Goal: Information Seeking & Learning: Check status

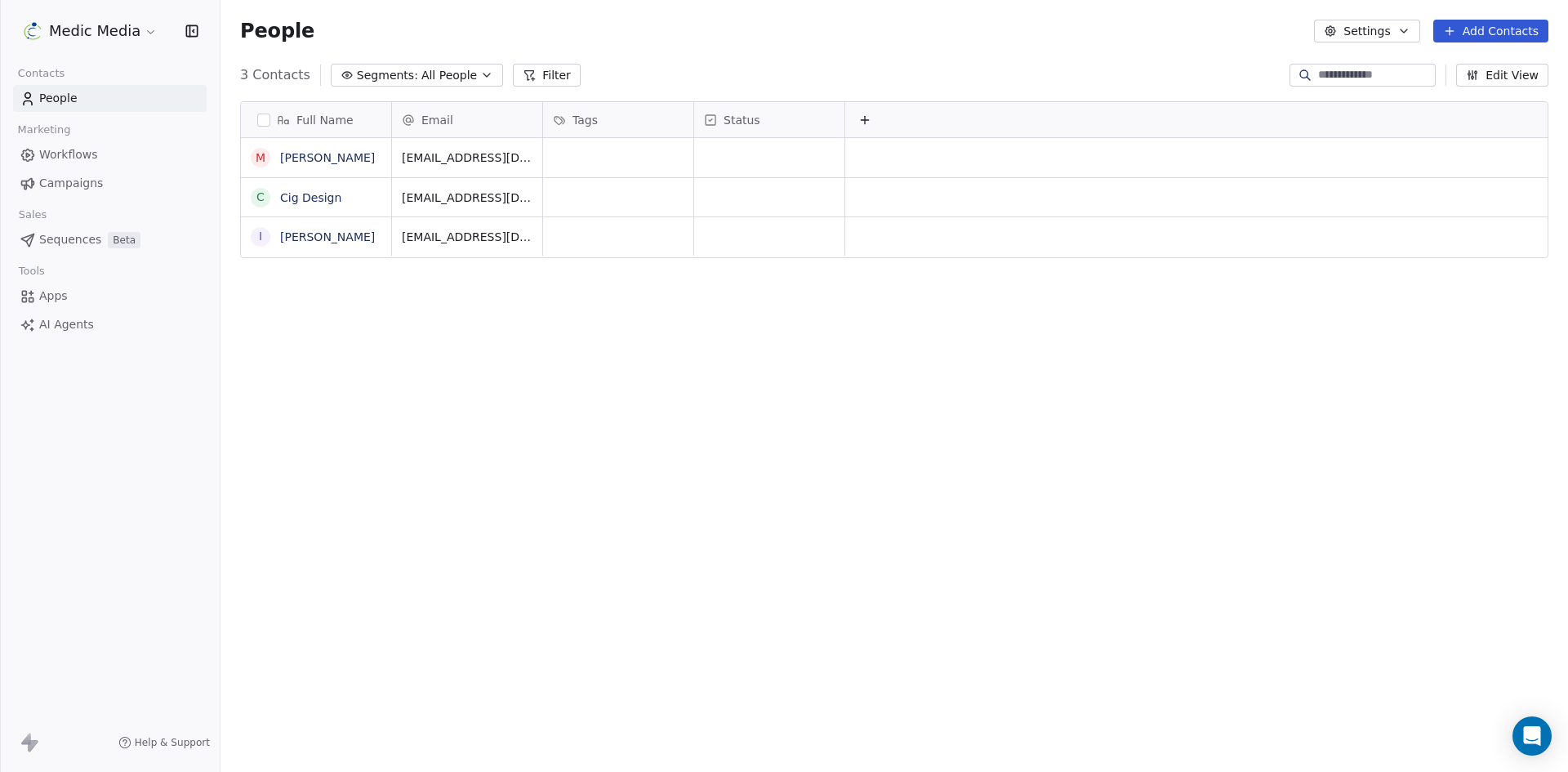
scroll to position [667, 1335]
click at [316, 199] on link "Cig Design" at bounding box center [310, 198] width 61 height 14
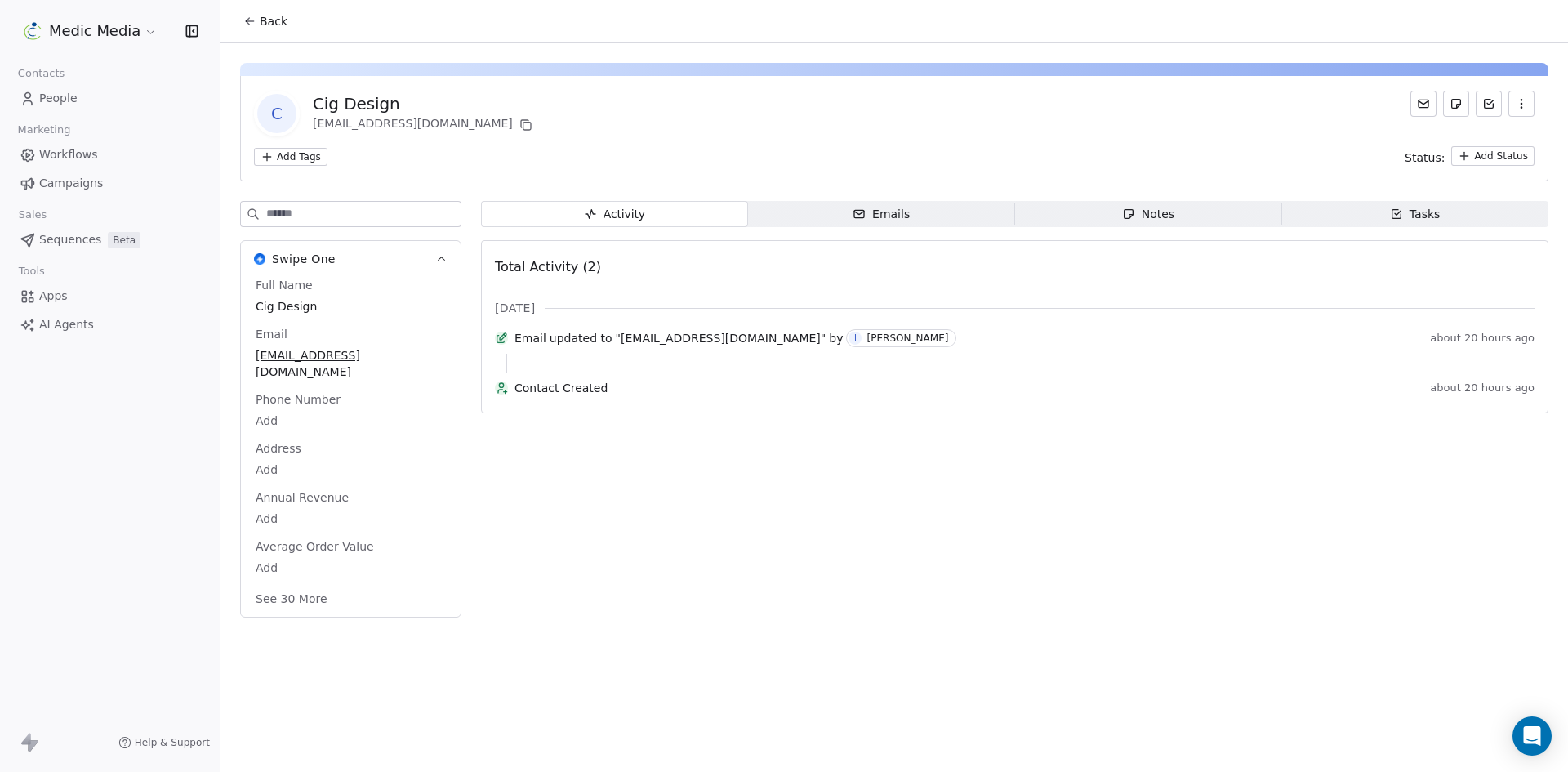
click at [812, 209] on span "Emails Emails" at bounding box center [881, 214] width 267 height 26
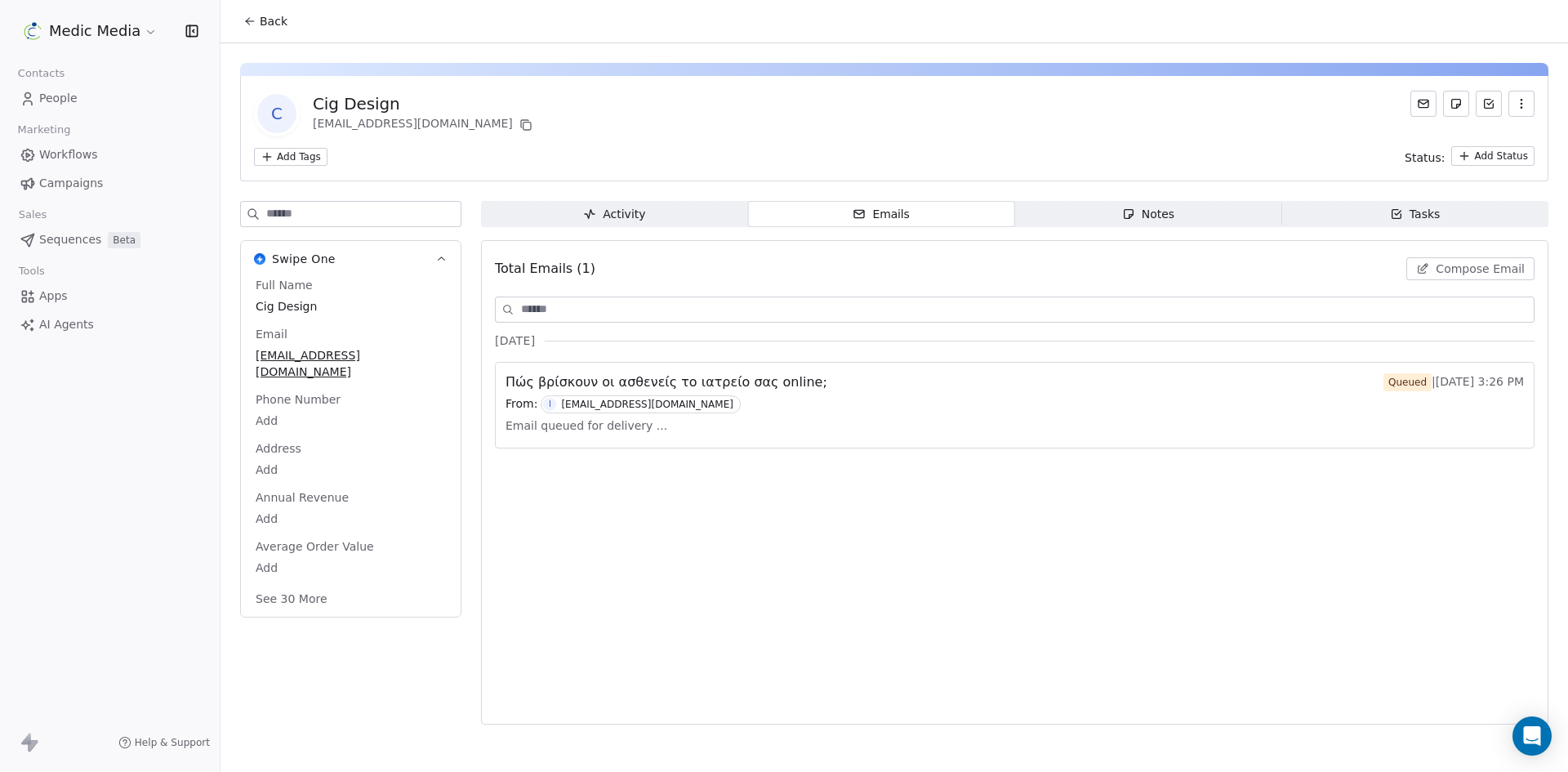
click at [967, 596] on div "Total Emails (1) Compose Email [DATE] Πώς βρίσκουν οι ασθενείς το ιατρείο σας o…" at bounding box center [1014, 482] width 1040 height 463
click at [925, 55] on div "C Cig Design [EMAIL_ADDRESS][DOMAIN_NAME] Add Tags Status: Add Status Swipe One…" at bounding box center [894, 388] width 1348 height 691
click at [281, 29] on button "Back" at bounding box center [266, 21] width 64 height 29
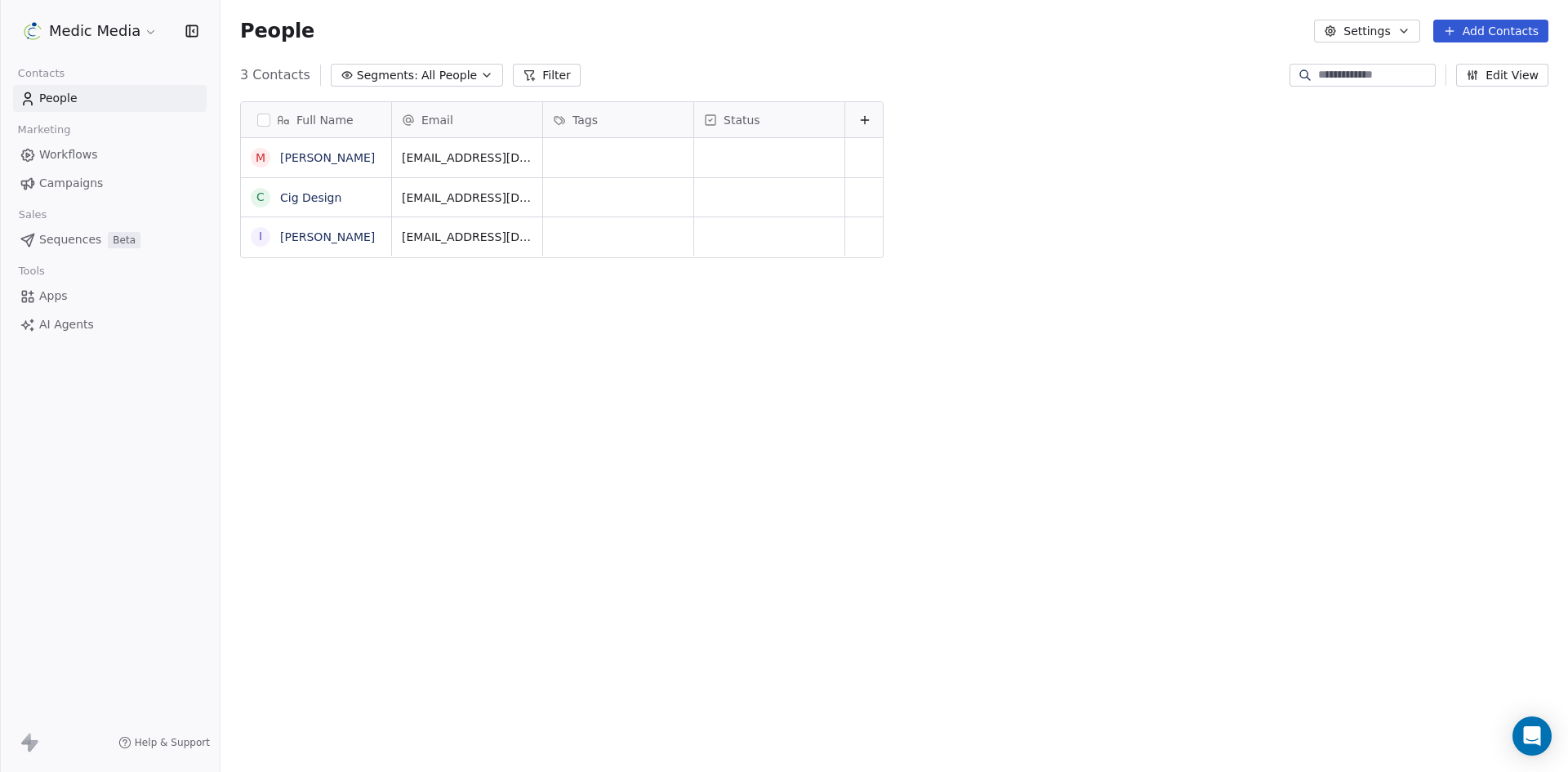
scroll to position [667, 1335]
click at [299, 191] on link "Cig Design" at bounding box center [310, 198] width 61 height 14
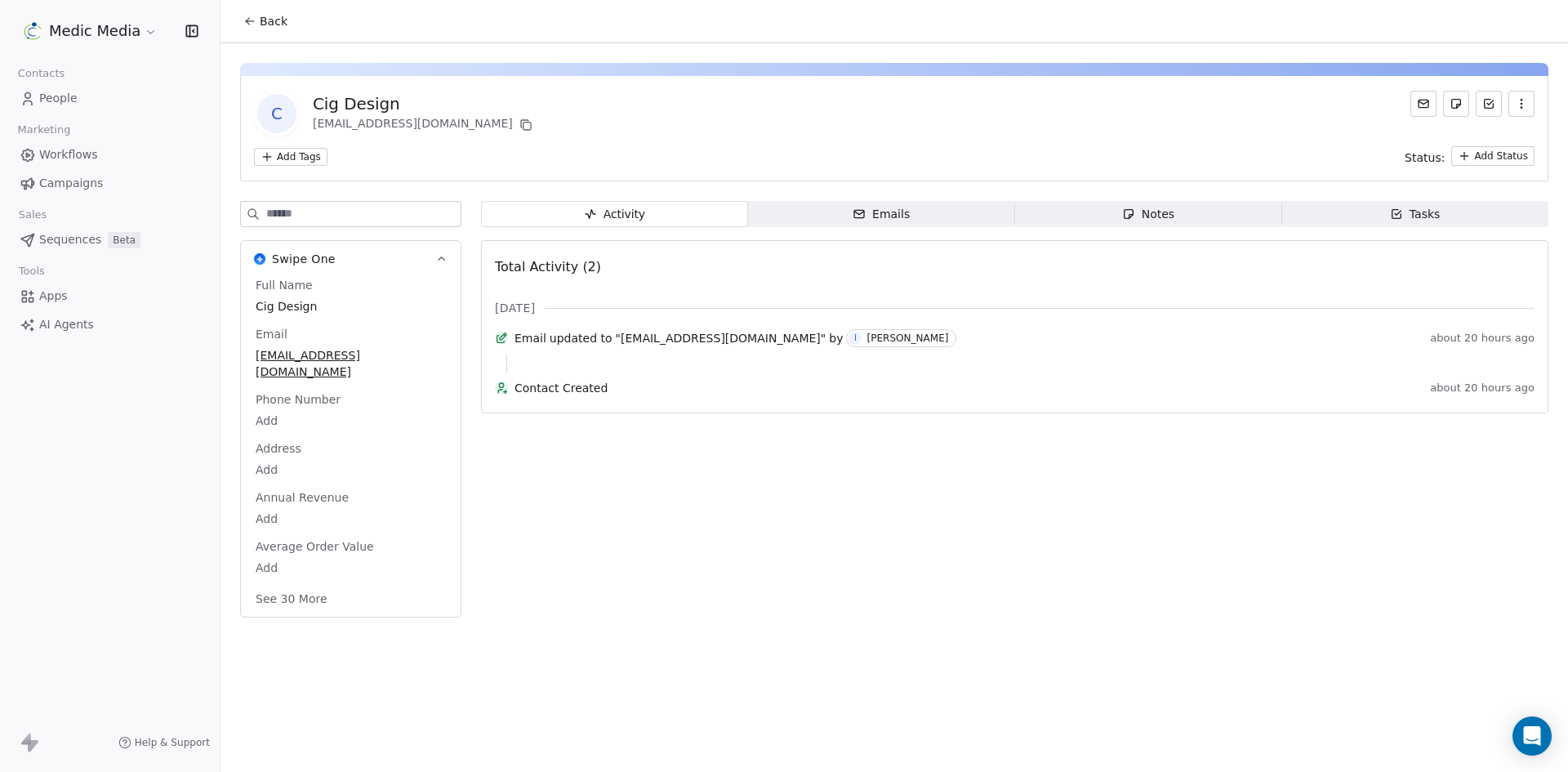
click at [809, 213] on span "Emails Emails" at bounding box center [881, 214] width 267 height 26
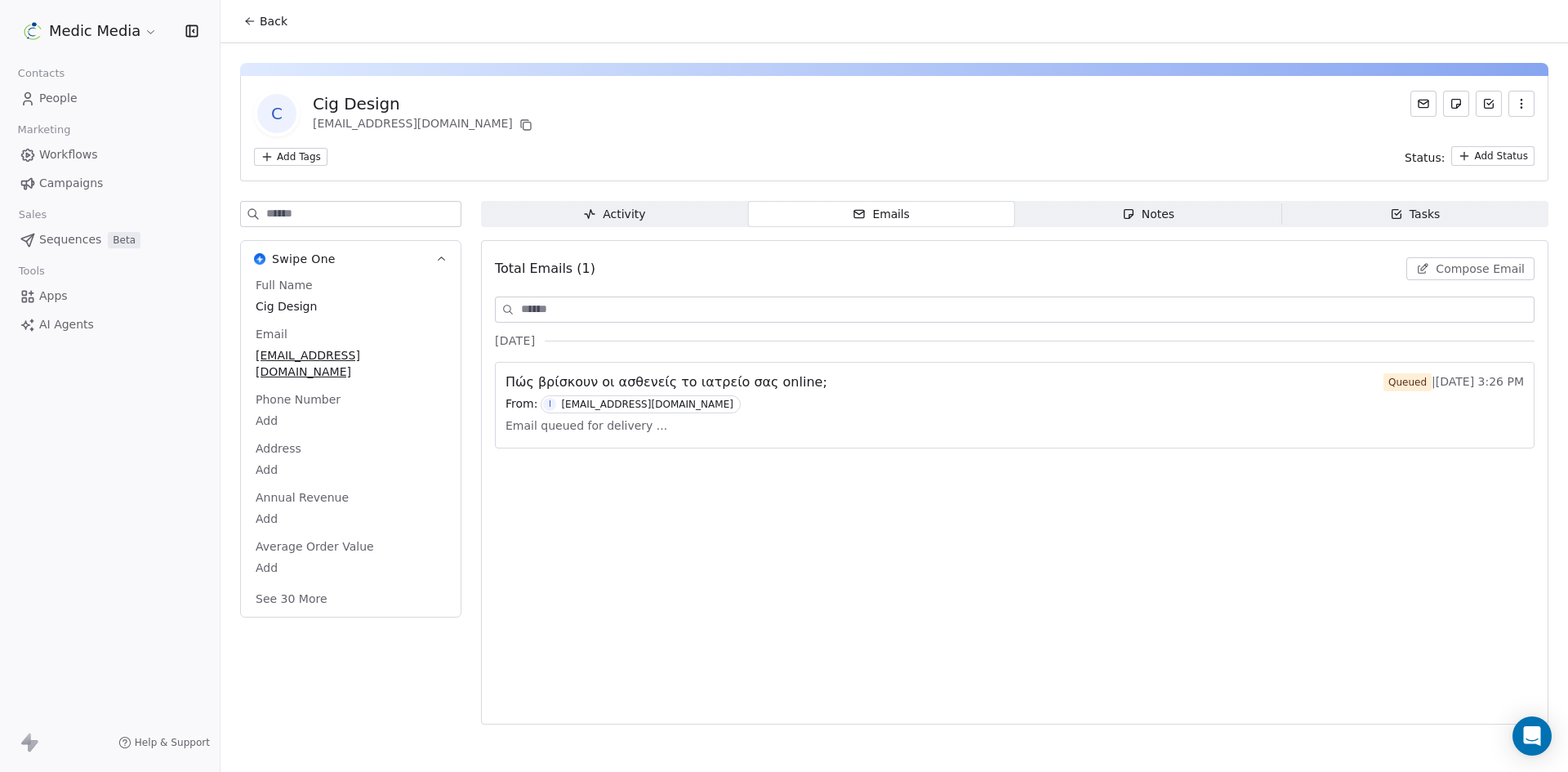
click at [238, 24] on button "Back" at bounding box center [266, 21] width 64 height 29
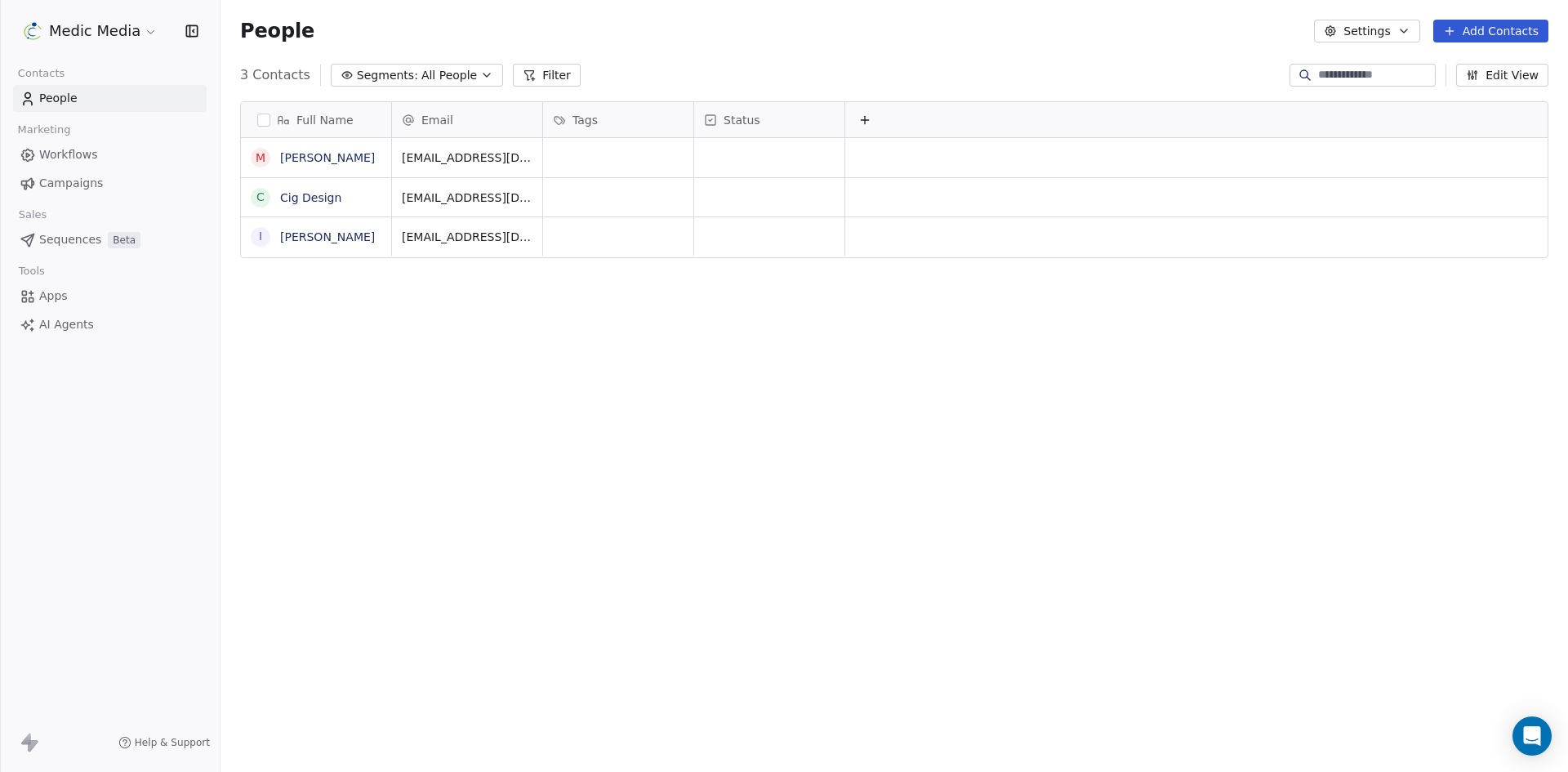
scroll to position [667, 1335]
click at [58, 106] on span "People" at bounding box center [59, 99] width 39 height 17
drag, startPoint x: 454, startPoint y: 274, endPoint x: 534, endPoint y: 245, distance: 85.1
click at [534, 245] on div "Full Name M [PERSON_NAME] C Cig Design I [PERSON_NAME] Email Tags Status [EMAIL…" at bounding box center [894, 427] width 1348 height 679
click at [607, 314] on div "Full Name M [PERSON_NAME] C Cig Design I [PERSON_NAME] Email Tags Status [EMAIL…" at bounding box center [894, 427] width 1348 height 679
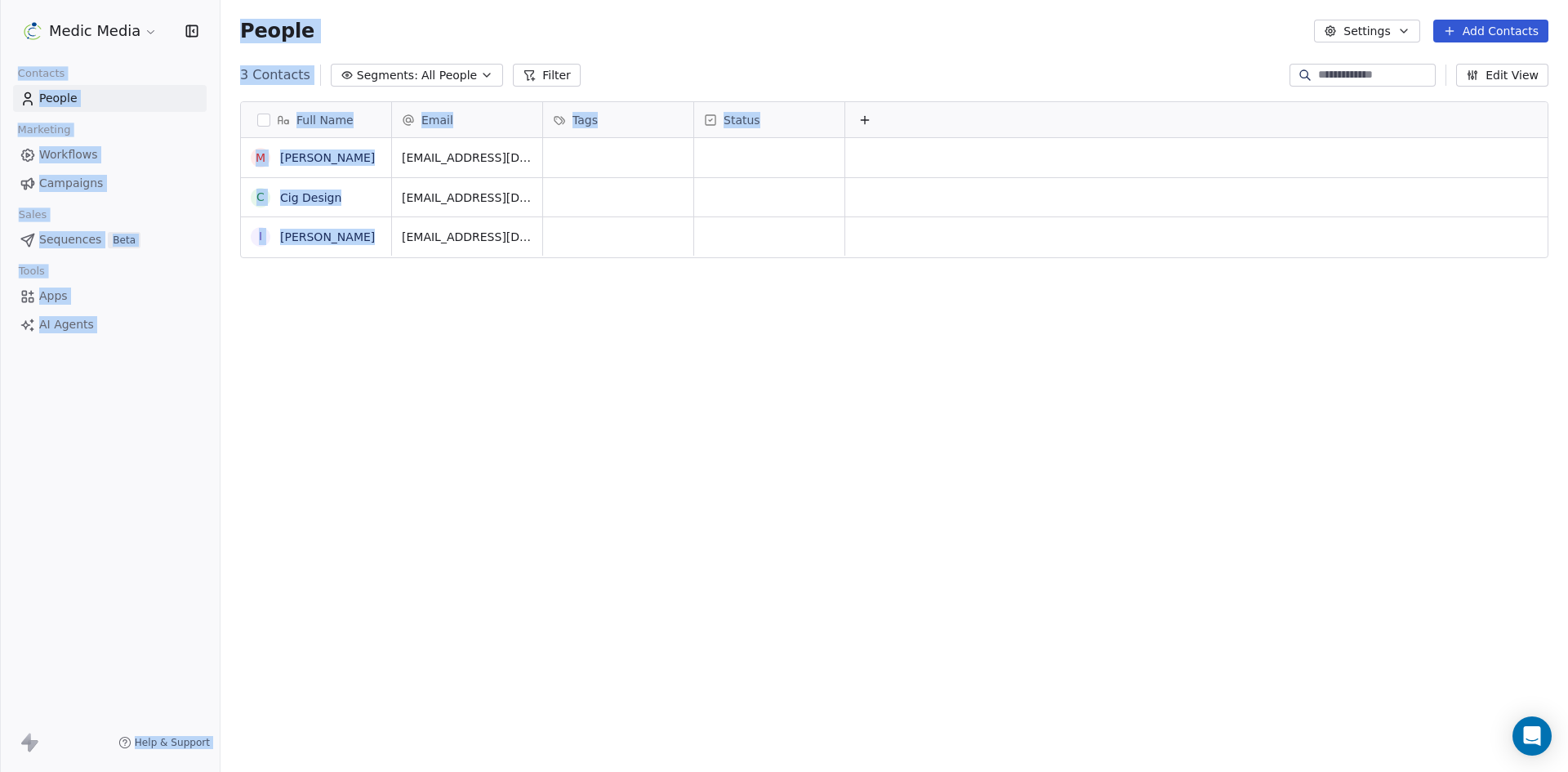
drag, startPoint x: 594, startPoint y: 310, endPoint x: 44, endPoint y: 16, distance: 623.6
click at [44, 16] on div "Medic Media Contacts People Marketing Workflows Campaigns Sales Sequences Beta …" at bounding box center [784, 386] width 1568 height 772
click at [569, 533] on div "Full Name M [PERSON_NAME] C Cig Design I [PERSON_NAME] Email Tags Status [EMAIL…" at bounding box center [894, 427] width 1348 height 679
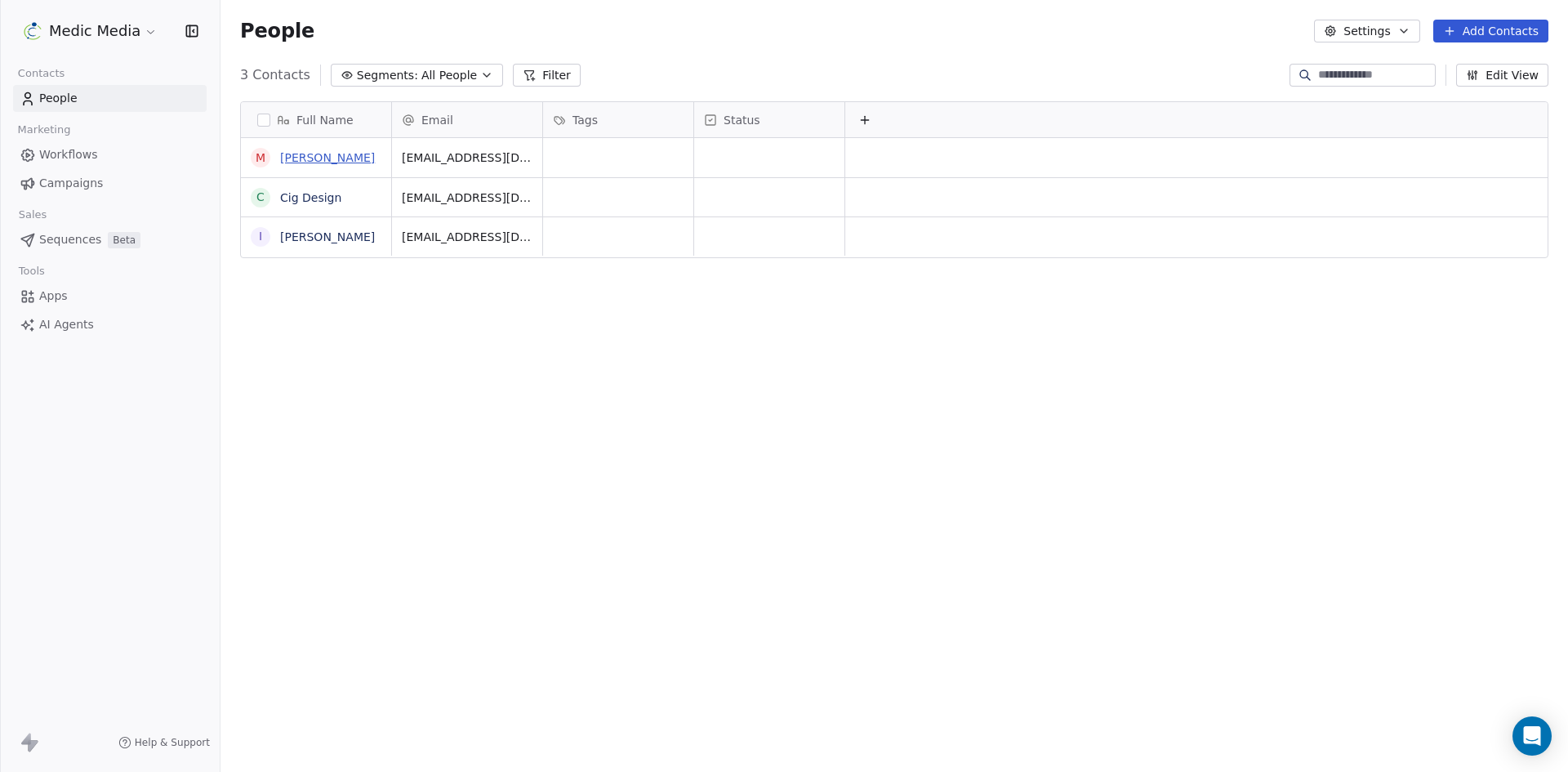
click at [311, 157] on link "[PERSON_NAME]" at bounding box center [328, 157] width 95 height 14
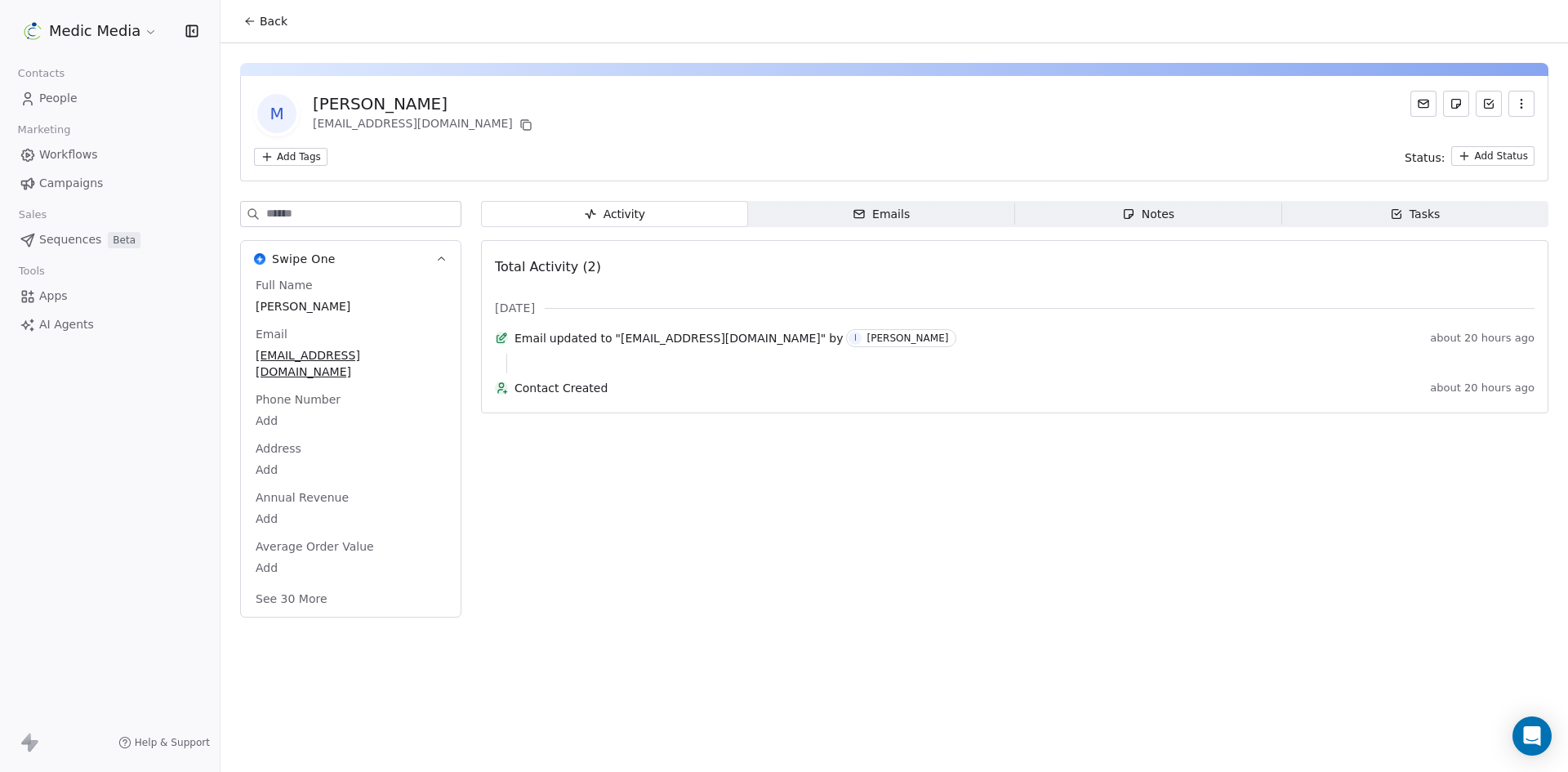
click at [927, 208] on span "Emails Emails" at bounding box center [881, 214] width 267 height 26
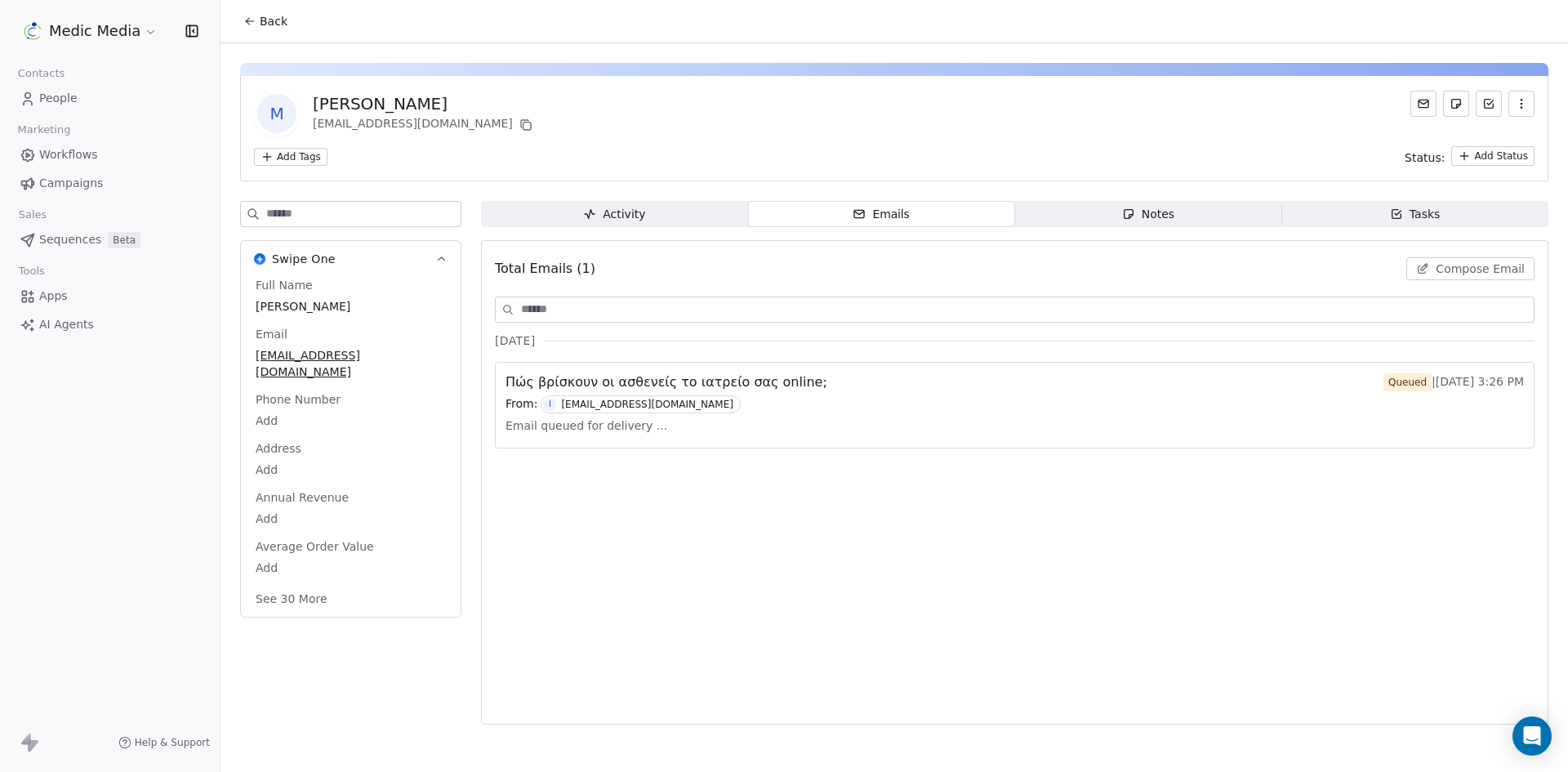
click at [253, 14] on icon at bounding box center [250, 21] width 14 height 14
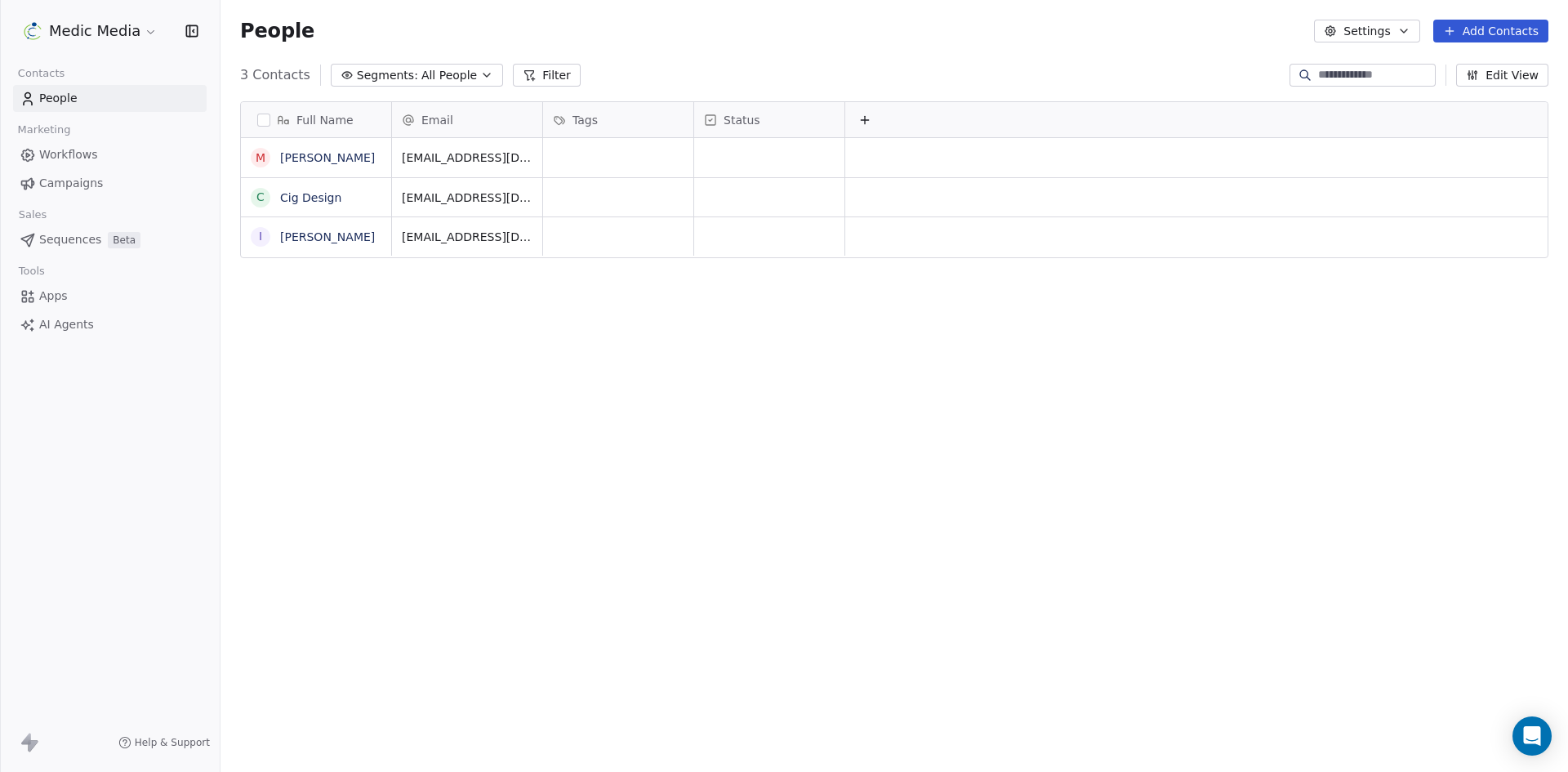
scroll to position [667, 1335]
click at [322, 193] on link "Cig Design" at bounding box center [310, 198] width 61 height 14
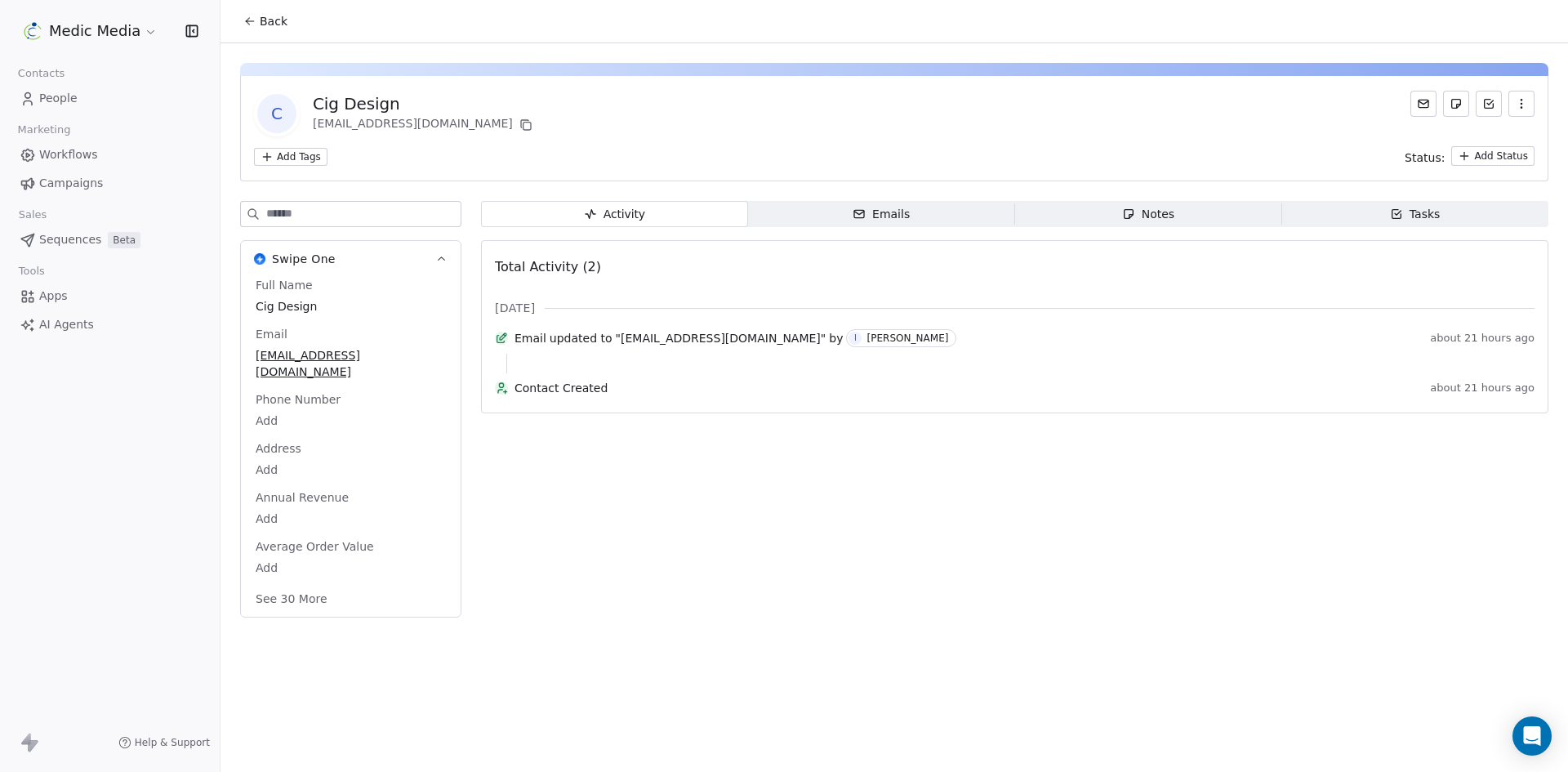
click at [930, 210] on span "Emails Emails" at bounding box center [881, 214] width 267 height 26
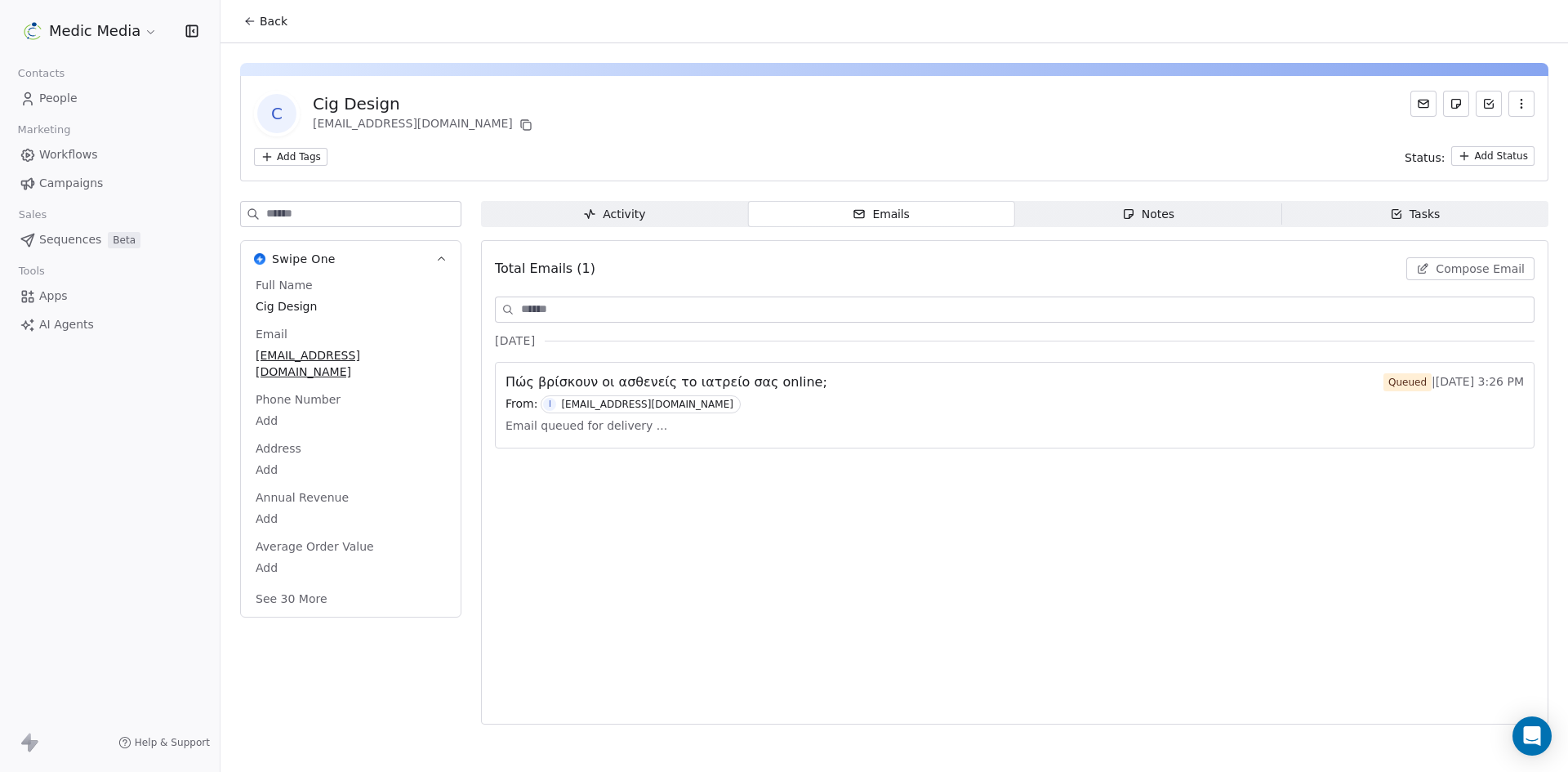
click at [249, 17] on icon at bounding box center [250, 21] width 14 height 14
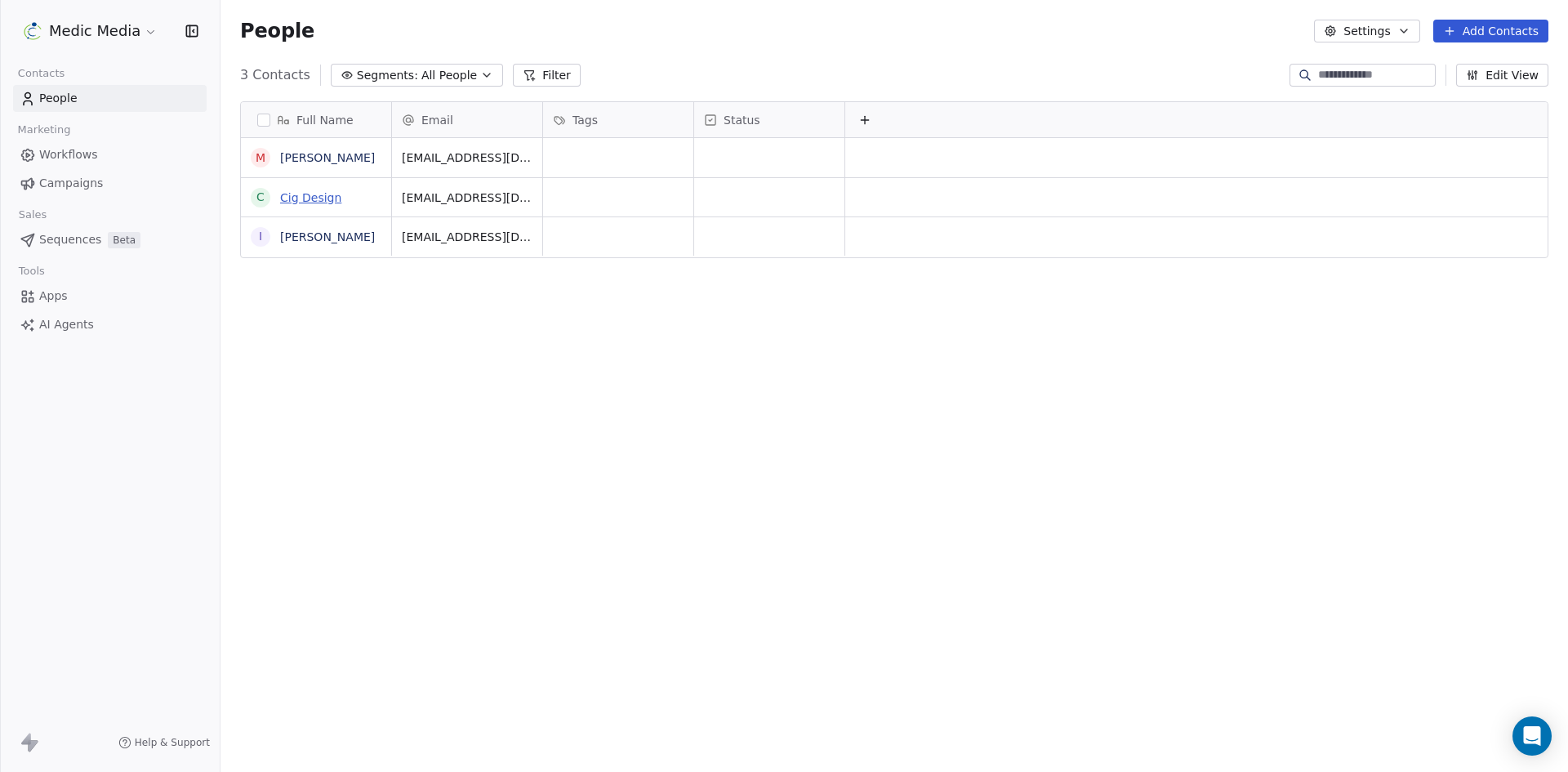
scroll to position [667, 1335]
click at [309, 154] on link "[PERSON_NAME]" at bounding box center [328, 157] width 95 height 14
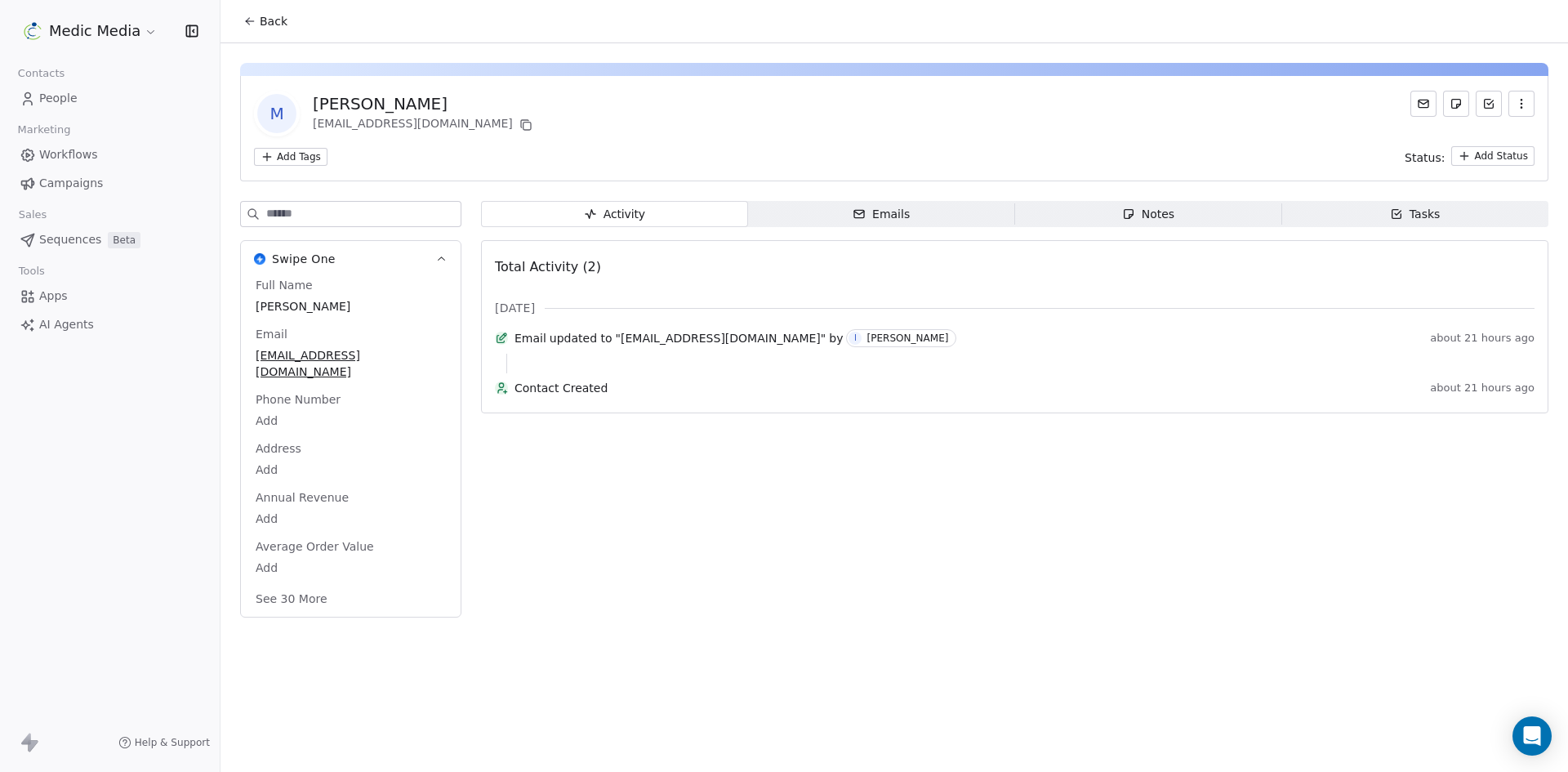
click at [910, 236] on div "Activity Activity Emails Emails Notes Notes Tasks Tasks Total Activity (2) [DAT…" at bounding box center [1014, 414] width 1068 height 426
click at [910, 215] on span "Emails Emails" at bounding box center [881, 214] width 267 height 26
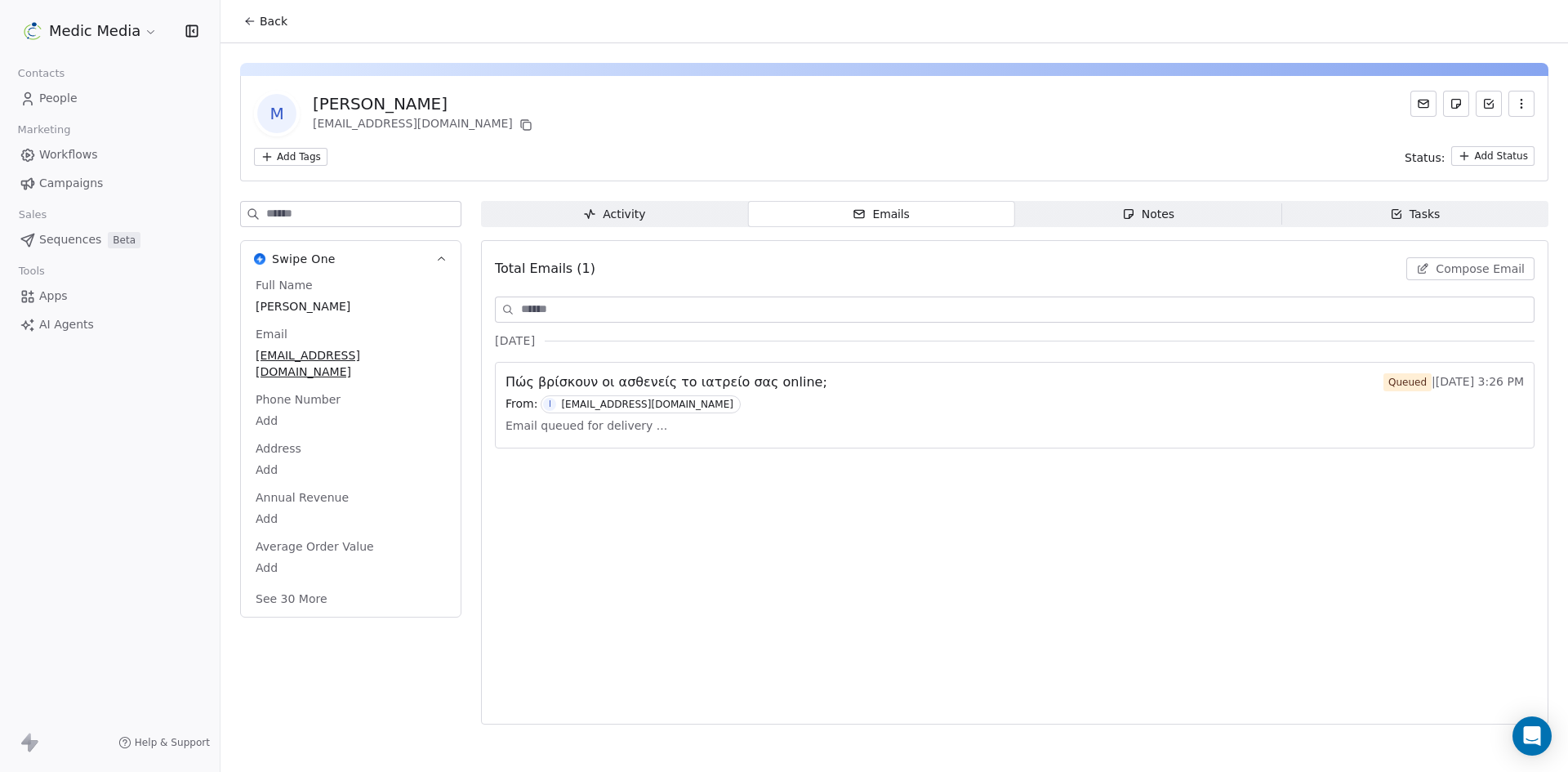
click at [1109, 677] on div "Total Emails (1) Compose Email [DATE] Πώς βρίσκουν οι ασθενείς το ιατρείο σας o…" at bounding box center [1014, 482] width 1040 height 463
click at [14, 539] on div "Medic Media Contacts People Marketing Workflows Campaigns Sales Sequences Beta …" at bounding box center [109, 386] width 219 height 772
